Goal: Go to known website: Go to known website

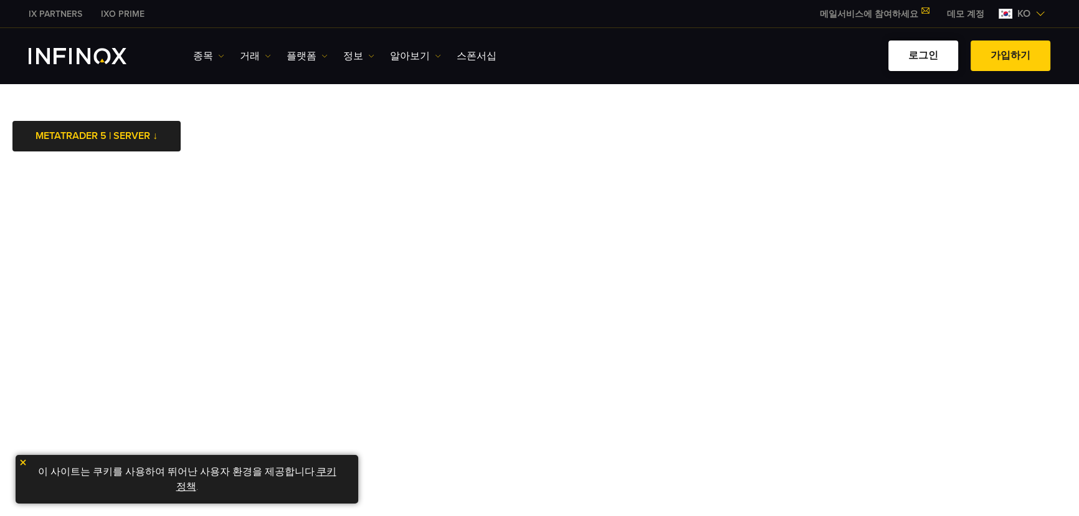
click at [908, 46] on link "로그인" at bounding box center [923, 55] width 70 height 31
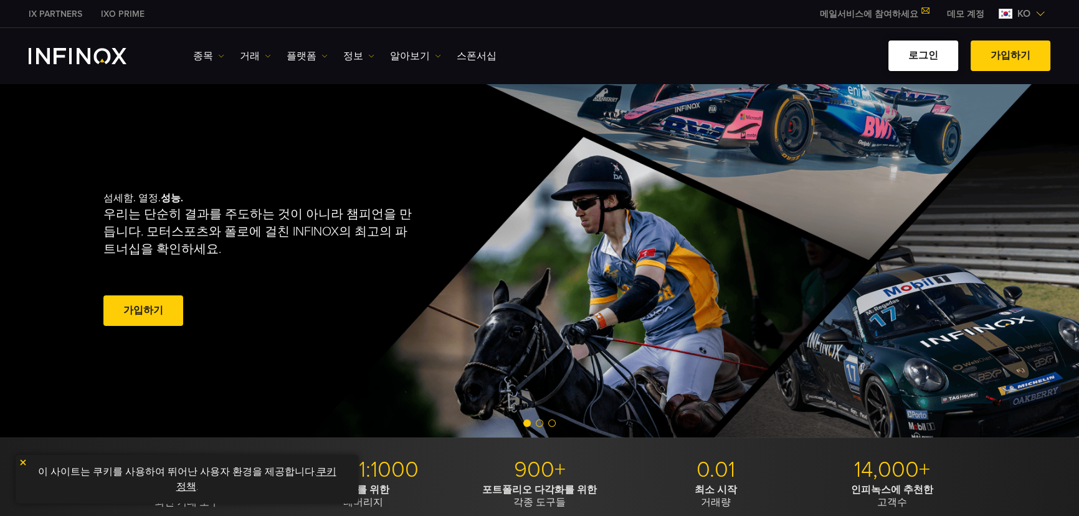
drag, startPoint x: 0, startPoint y: 0, endPoint x: 935, endPoint y: 59, distance: 937.2
click at [935, 59] on link "로그인" at bounding box center [923, 55] width 70 height 31
